Goal: Entertainment & Leisure: Consume media (video, audio)

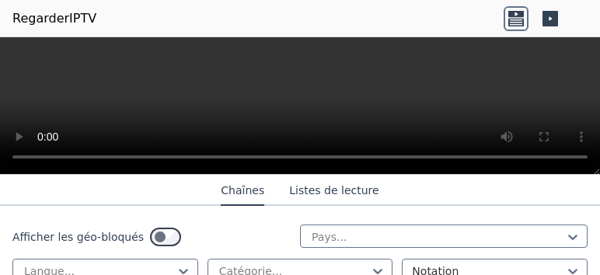
scroll to position [3856, 0]
click at [429, 213] on div "Afficher les géo-bloqués Pays... Langue... Catégorie... Notation" at bounding box center [300, 254] width 600 height 96
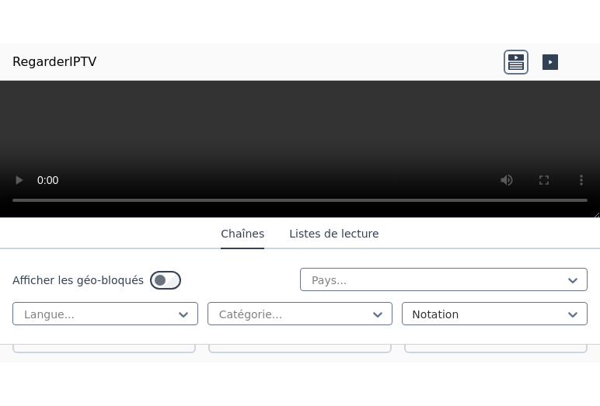
scroll to position [4059, 0]
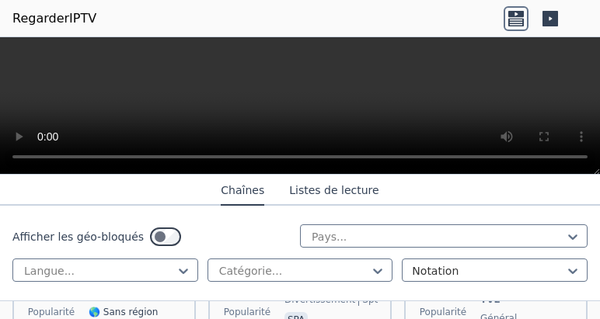
click at [483, 274] on html "RegarderIPTV WatchIPTV - Streams IPTV gratuits du monde entier WatchIPTV.xyz n'…" at bounding box center [300, 159] width 600 height 319
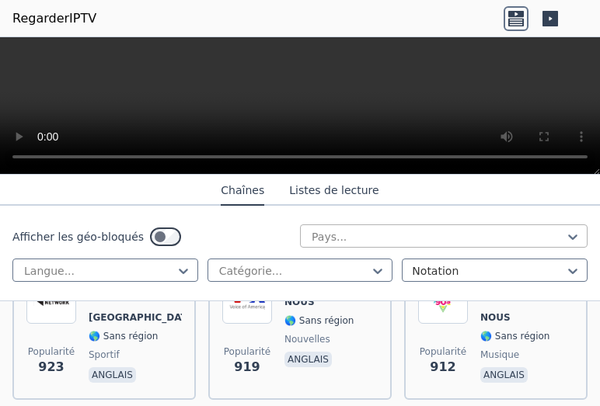
scroll to position [4215, 0]
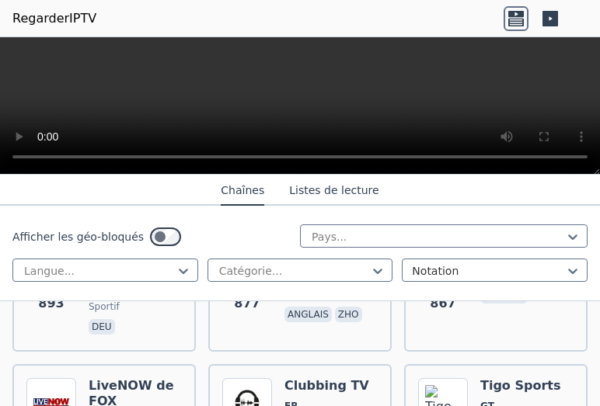
scroll to position [4519, 0]
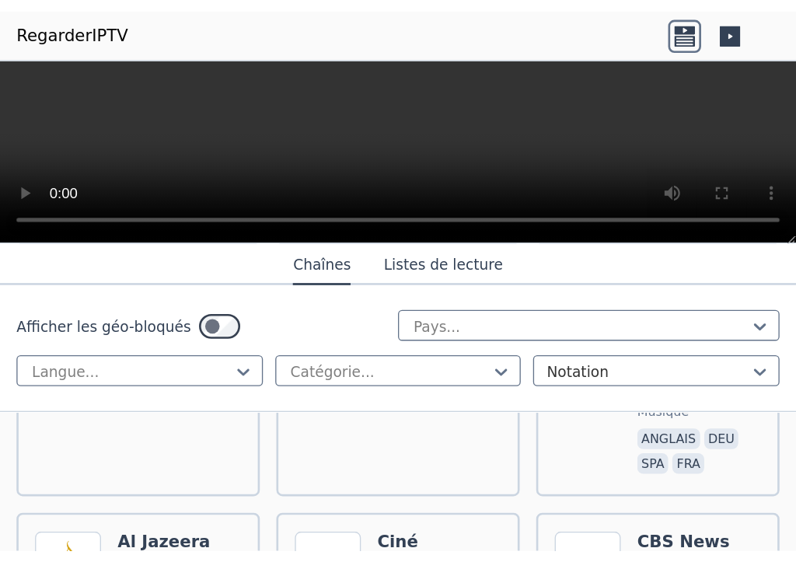
scroll to position [6834, 0]
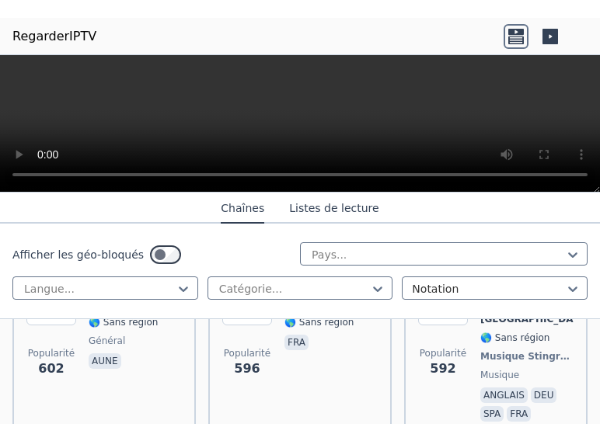
scroll to position [5091, 0]
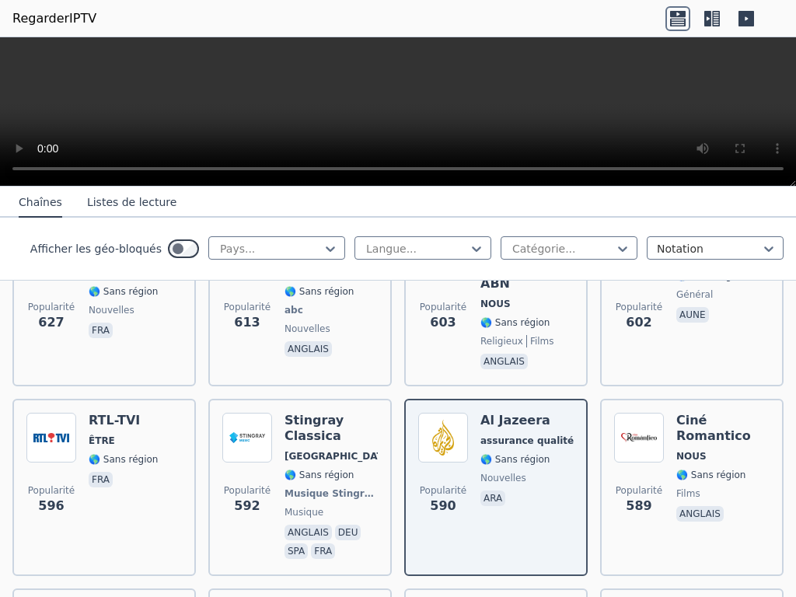
click at [397, 187] on video at bounding box center [398, 111] width 796 height 149
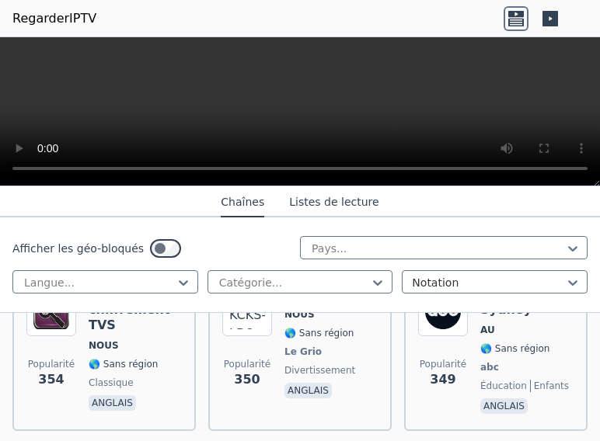
scroll to position [13590, 0]
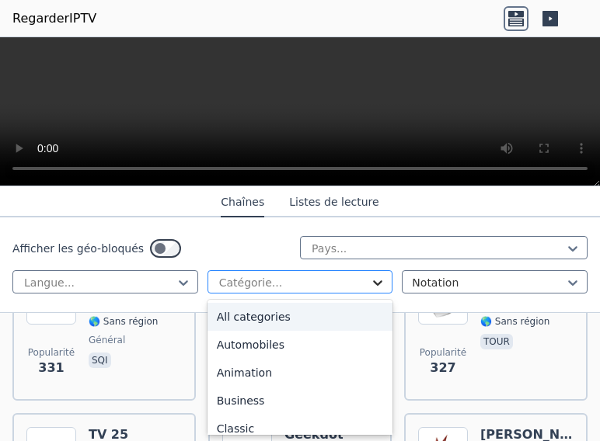
click at [374, 274] on icon at bounding box center [378, 283] width 9 height 5
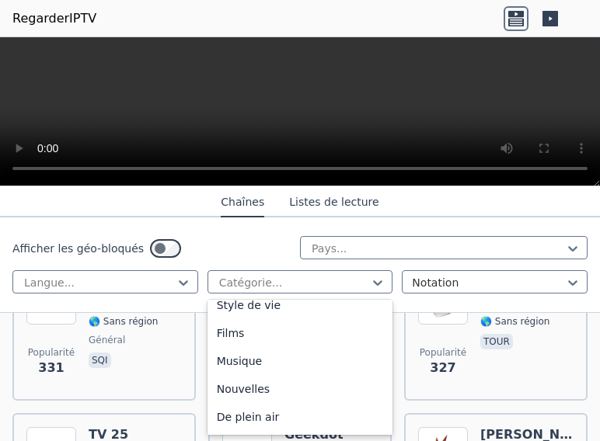
scroll to position [410, 0]
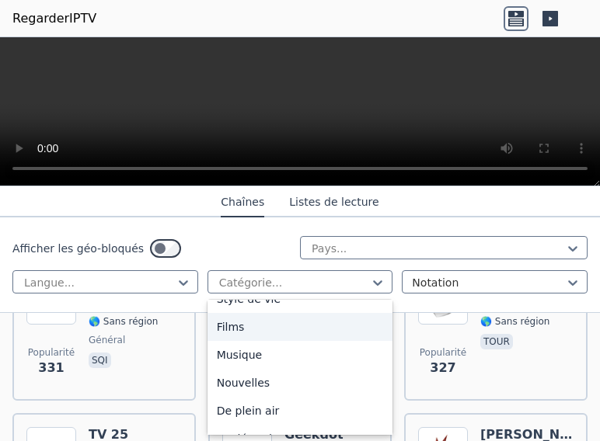
click at [230, 274] on font "Films" at bounding box center [231, 327] width 28 height 12
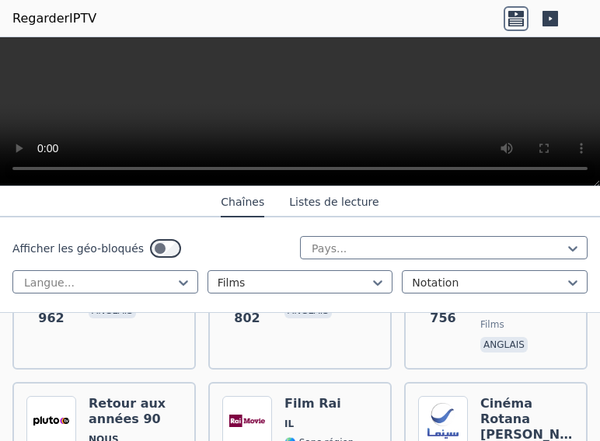
scroll to position [1088, 0]
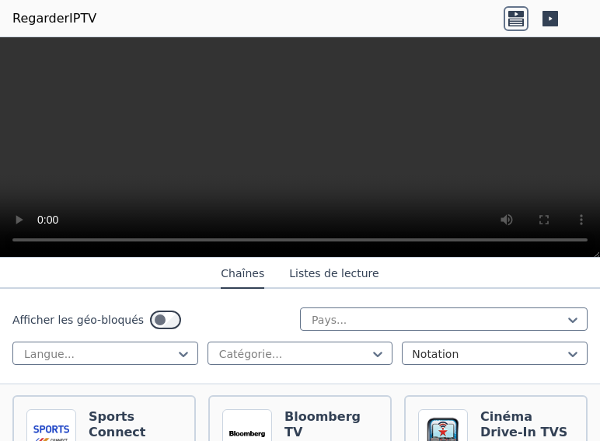
scroll to position [1550, 0]
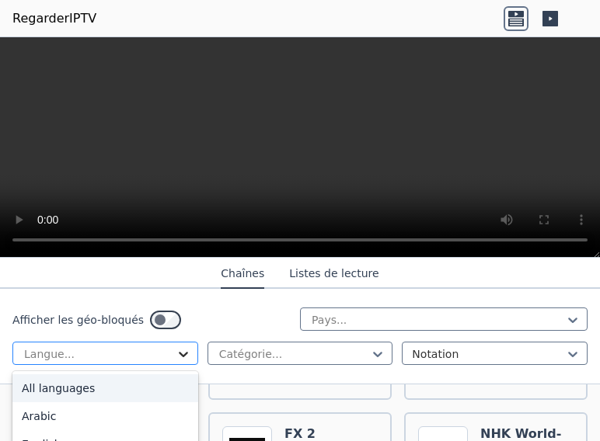
click at [180, 357] on icon at bounding box center [183, 354] width 9 height 5
click at [91, 389] on font "Toutes les langues" at bounding box center [72, 388] width 100 height 12
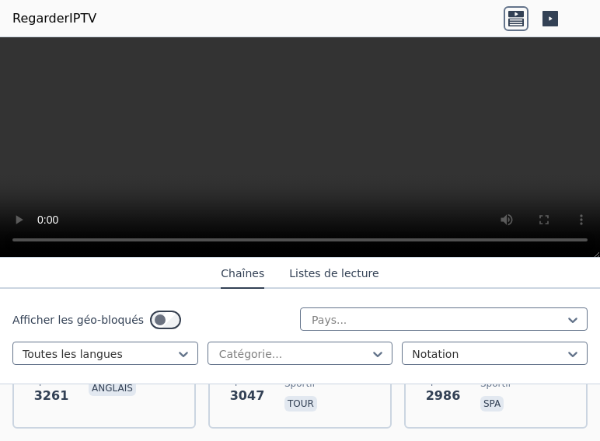
scroll to position [812, 0]
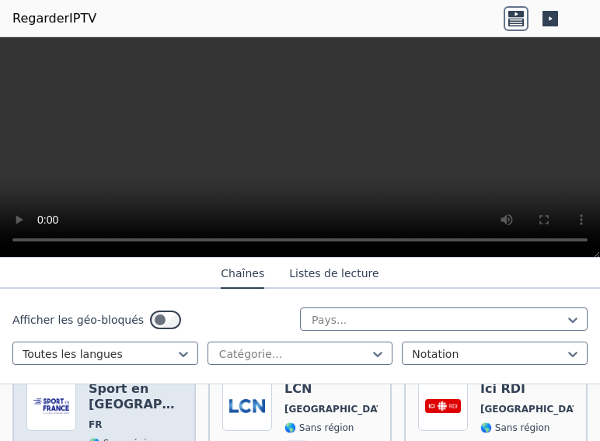
click at [58, 397] on img at bounding box center [51, 407] width 50 height 50
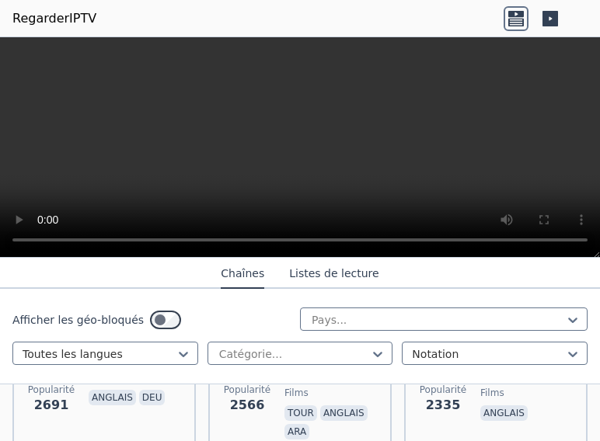
scroll to position [1107, 0]
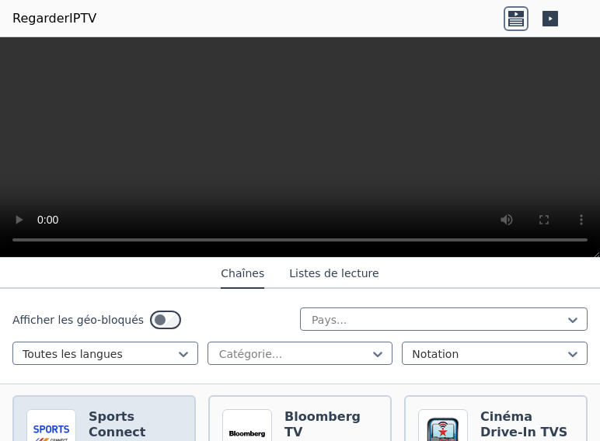
click at [44, 410] on img at bounding box center [51, 435] width 50 height 50
click at [58, 410] on img at bounding box center [51, 435] width 50 height 50
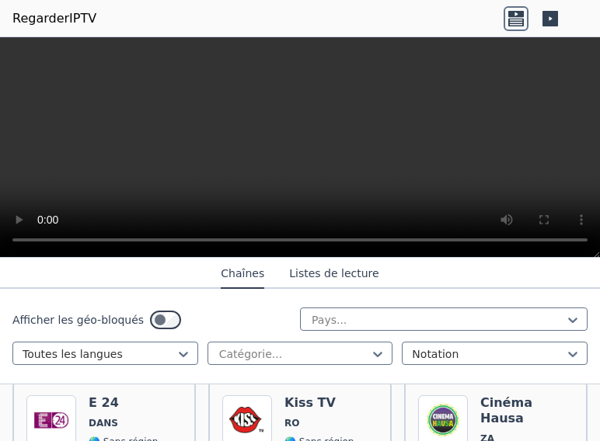
scroll to position [10043, 0]
